Goal: Task Accomplishment & Management: Manage account settings

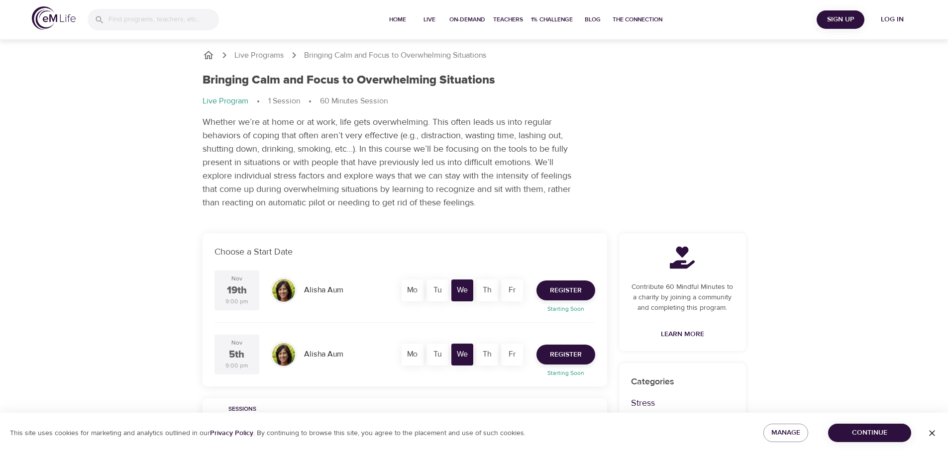
click at [896, 23] on span "Log in" at bounding box center [892, 19] width 40 height 12
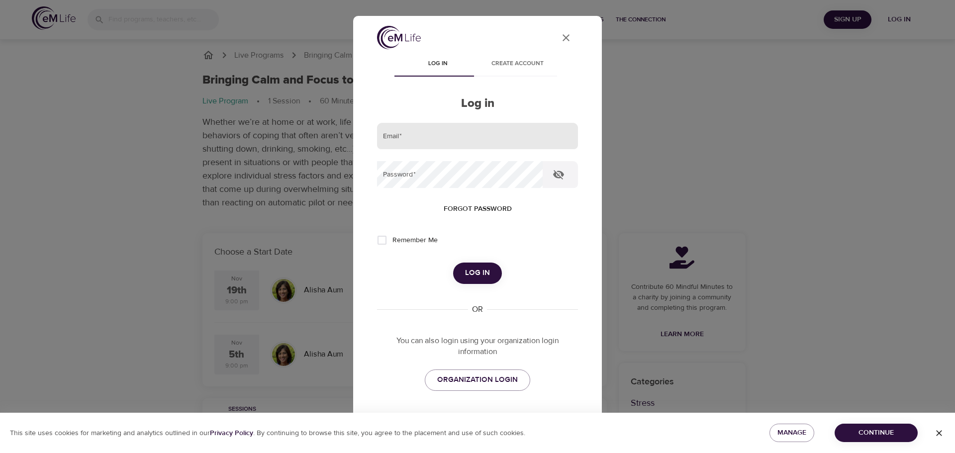
click at [424, 139] on input "email" at bounding box center [477, 136] width 201 height 27
click at [475, 136] on input "[EMAIL_ADDRESS][DOMAIN_NAME]" at bounding box center [477, 136] width 201 height 27
click at [472, 142] on input "[EMAIL_ADDRESS][DOMAIN_NAME]" at bounding box center [477, 136] width 201 height 27
type input "[EMAIL_ADDRESS][DOMAIN_NAME]"
click at [470, 206] on span "Forgot password" at bounding box center [478, 209] width 68 height 12
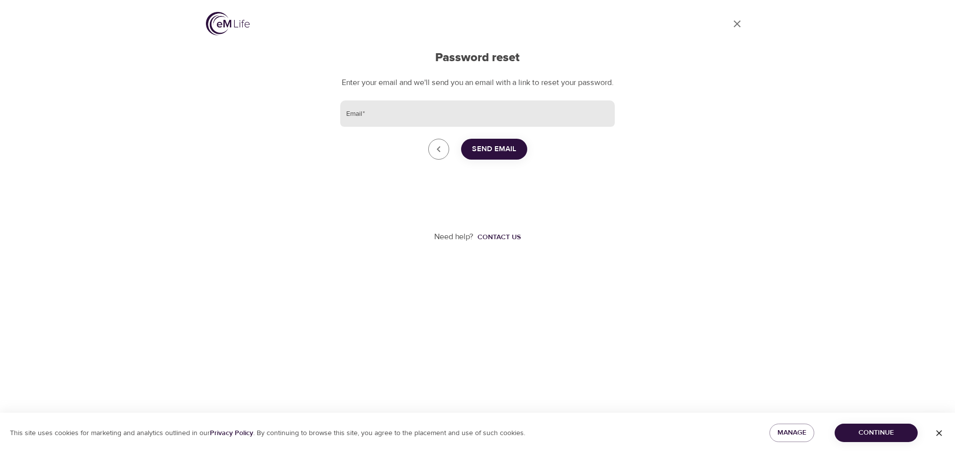
click at [475, 120] on input "Email   *" at bounding box center [477, 114] width 275 height 27
type input "[EMAIL_ADDRESS][DOMAIN_NAME]"
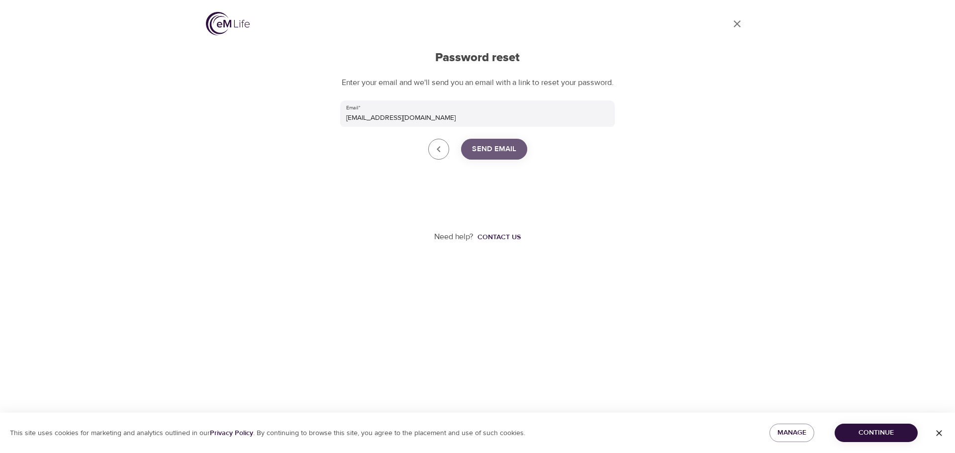
click at [522, 158] on button "Send Email" at bounding box center [494, 149] width 66 height 21
